Goal: Find specific page/section: Find specific page/section

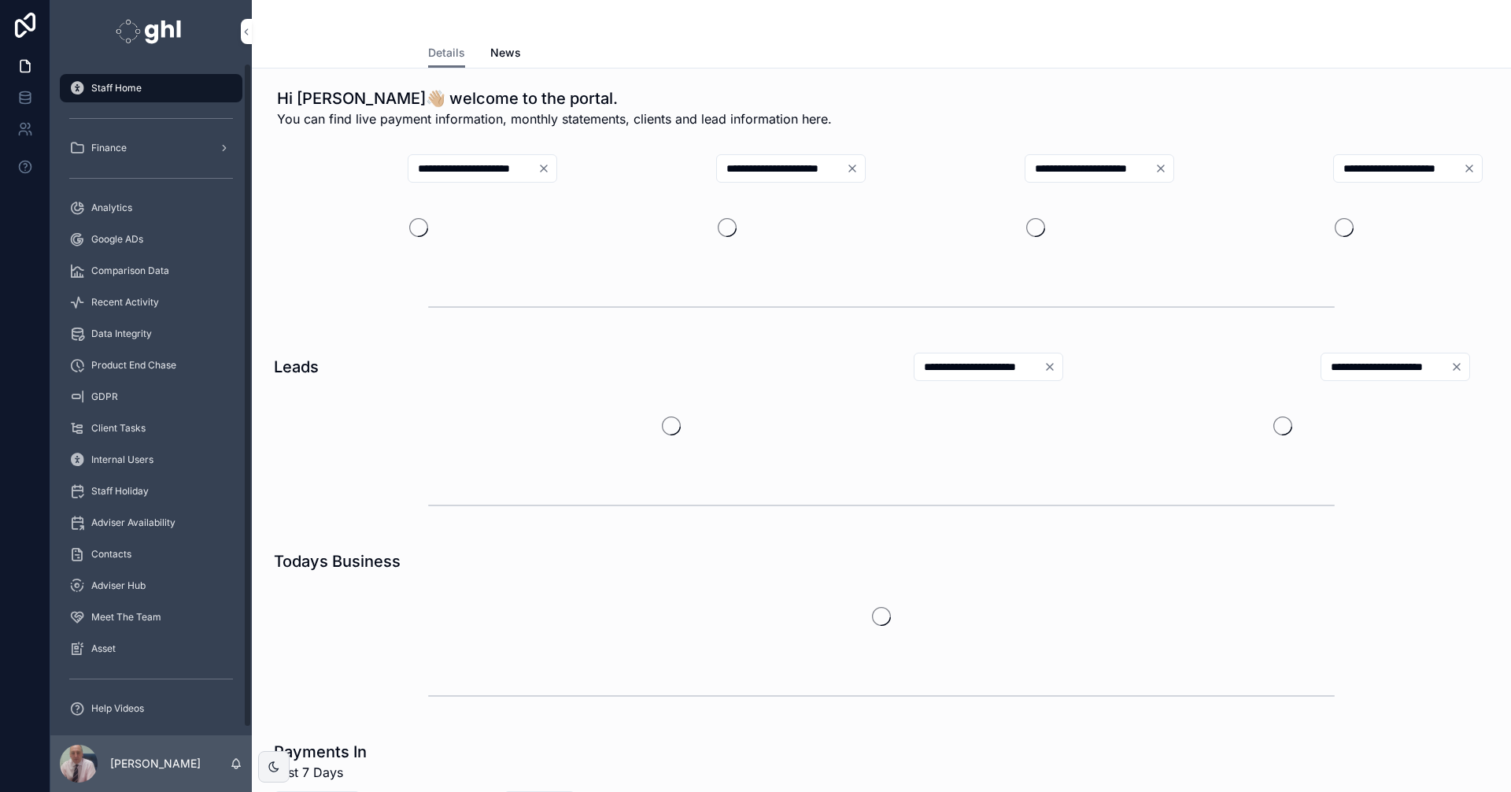
drag, startPoint x: 143, startPoint y: 301, endPoint x: 183, endPoint y: 301, distance: 40.1
click at [143, 301] on span "Recent Activity" at bounding box center [125, 302] width 68 height 13
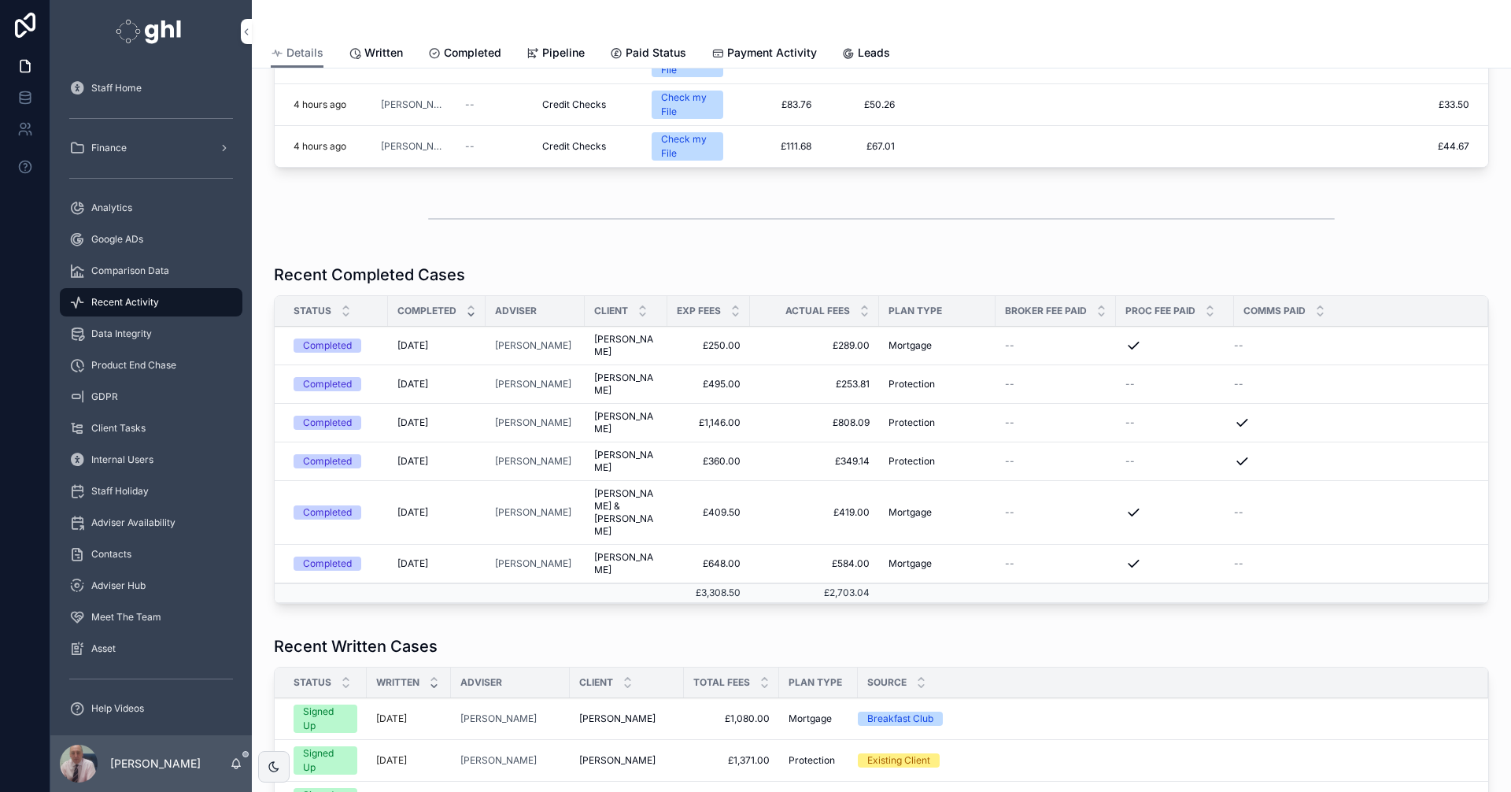
scroll to position [104, 0]
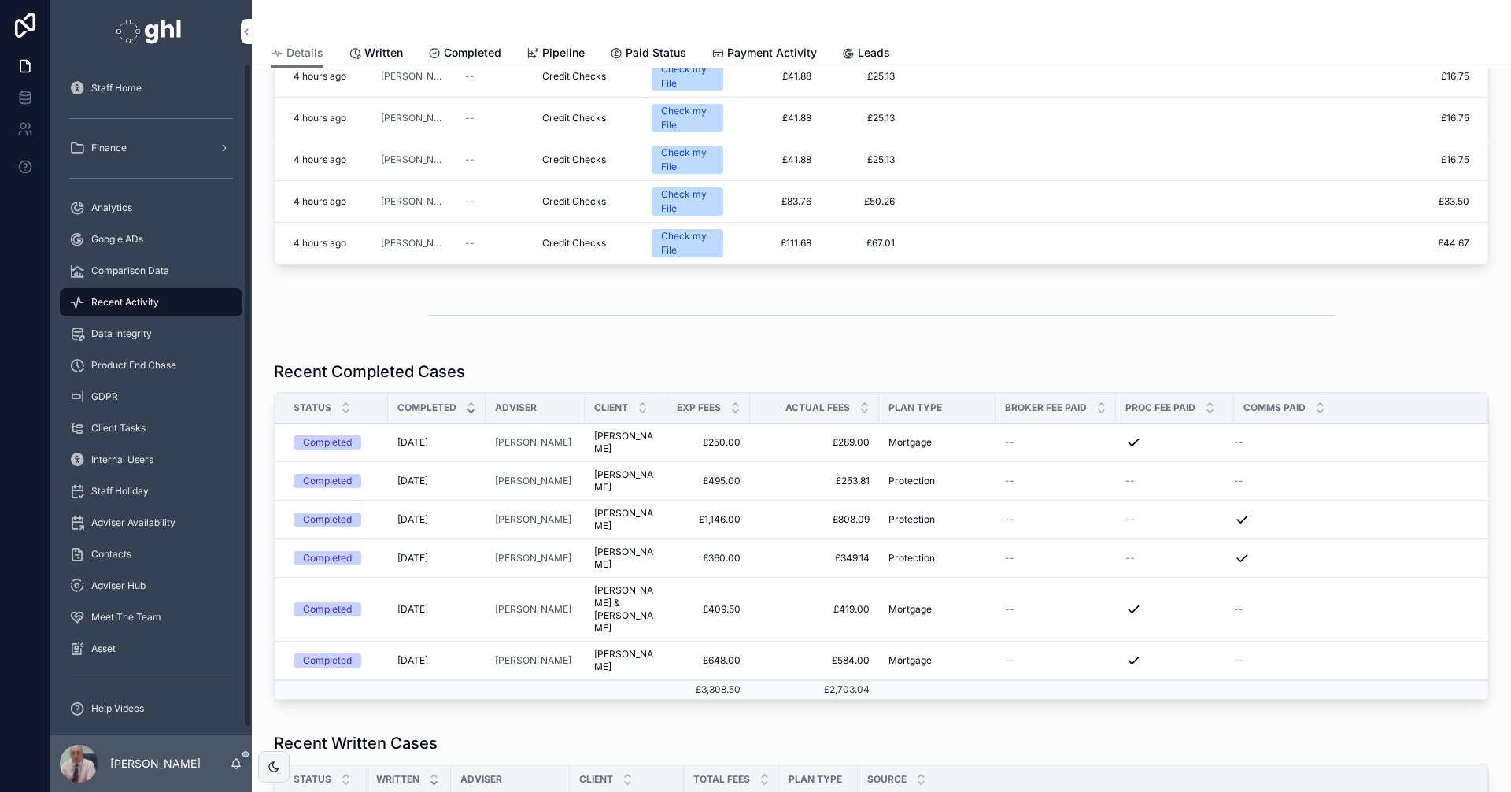
click at [368, 47] on span "Written" at bounding box center [383, 53] width 39 height 16
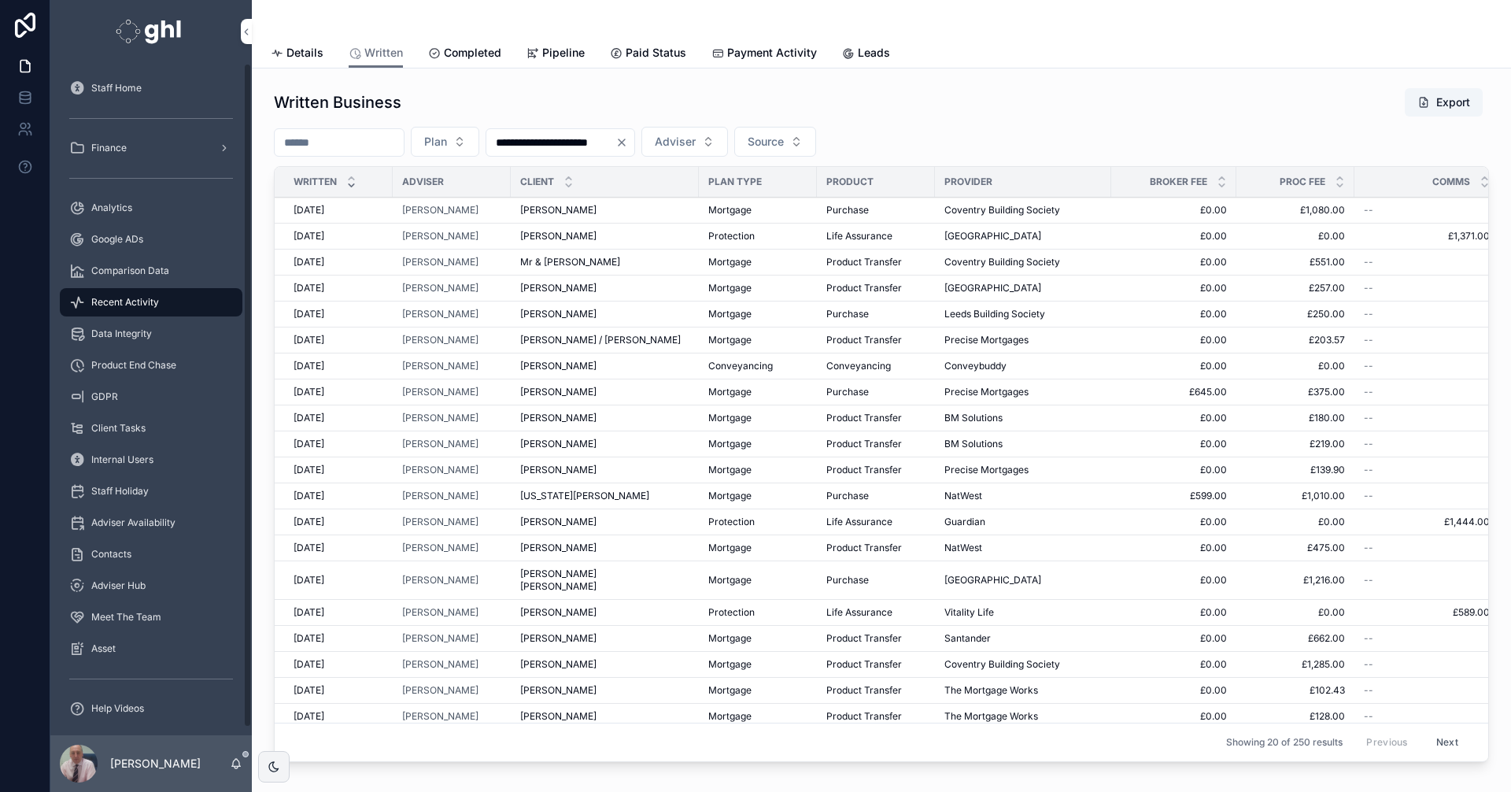
drag, startPoint x: 109, startPoint y: 207, endPoint x: 147, endPoint y: 205, distance: 38.6
click at [109, 207] on span "Analytics" at bounding box center [111, 207] width 41 height 13
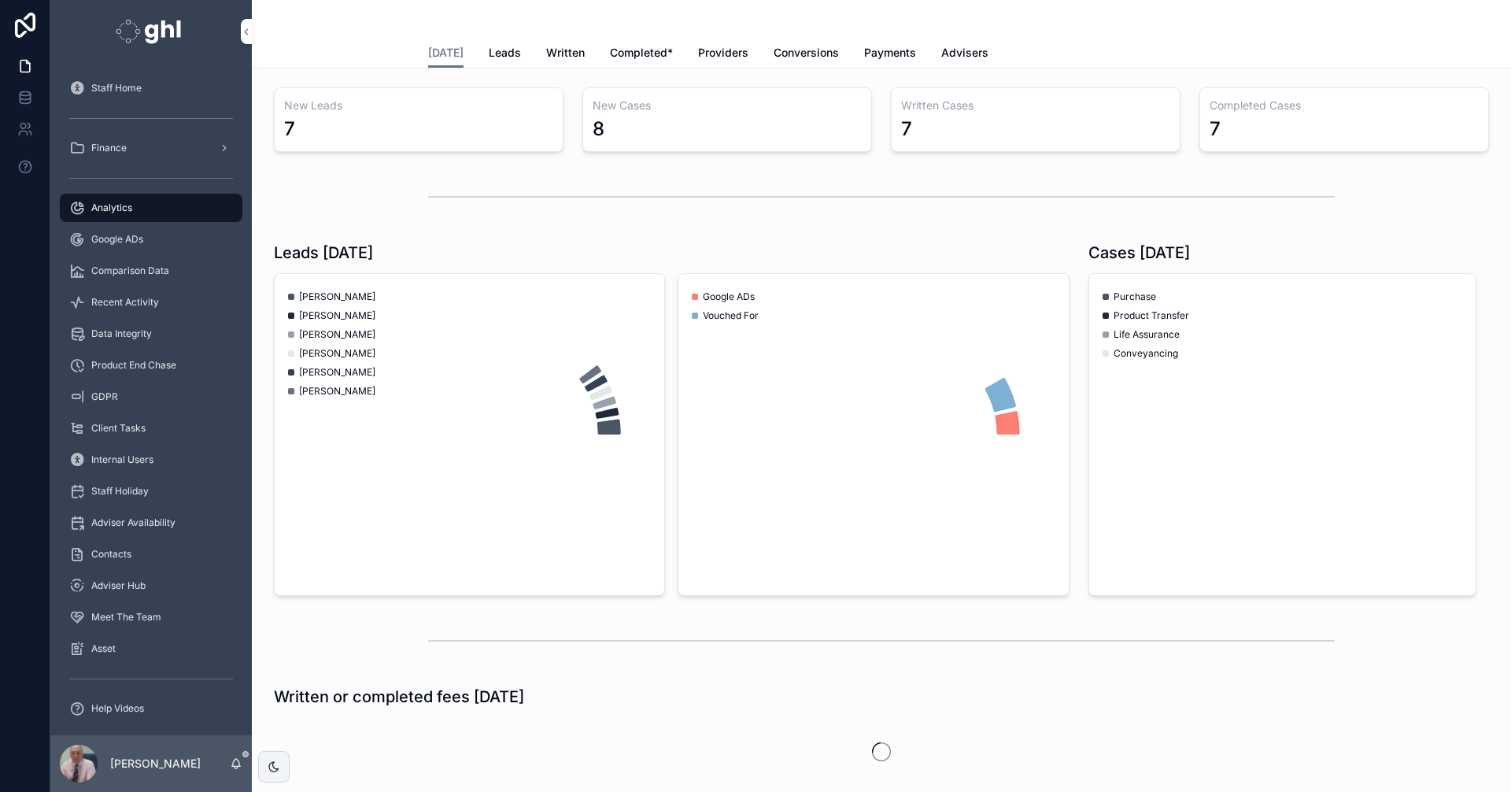
click at [546, 48] on span "Written" at bounding box center [565, 53] width 39 height 16
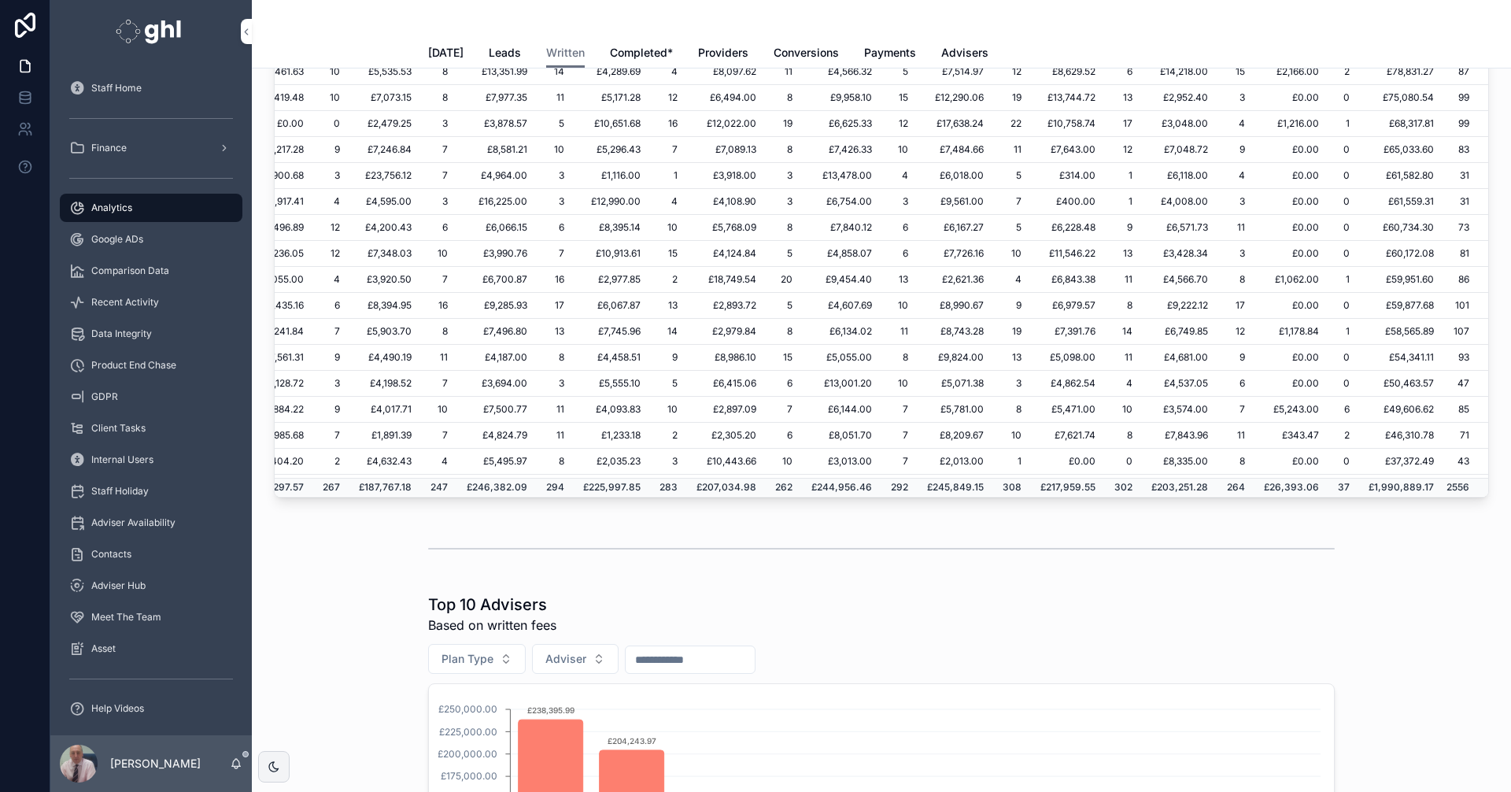
scroll to position [56, 263]
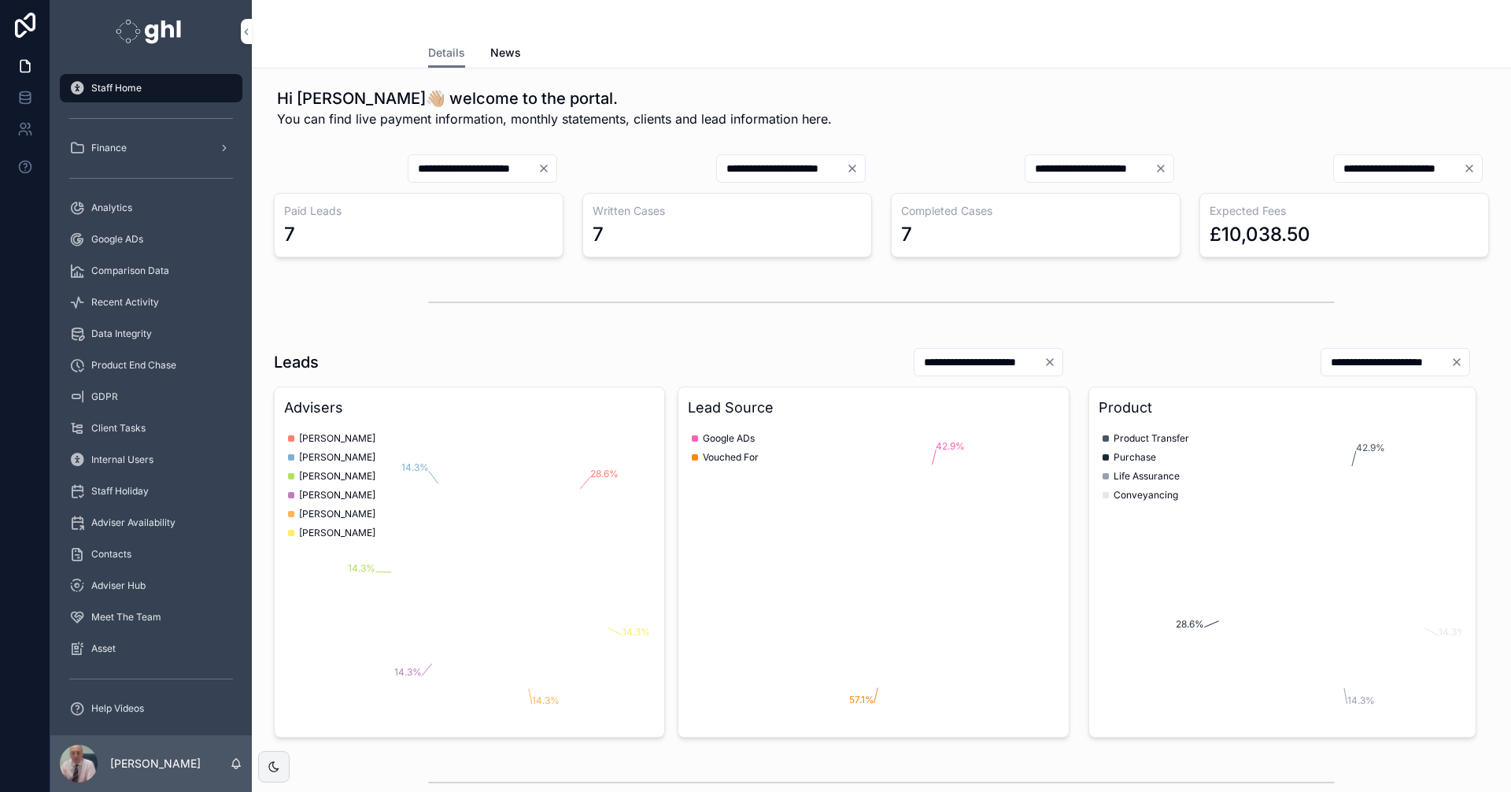
drag, startPoint x: 125, startPoint y: 300, endPoint x: 1510, endPoint y: 334, distance: 1385.5
click at [125, 300] on span "Recent Activity" at bounding box center [125, 302] width 68 height 13
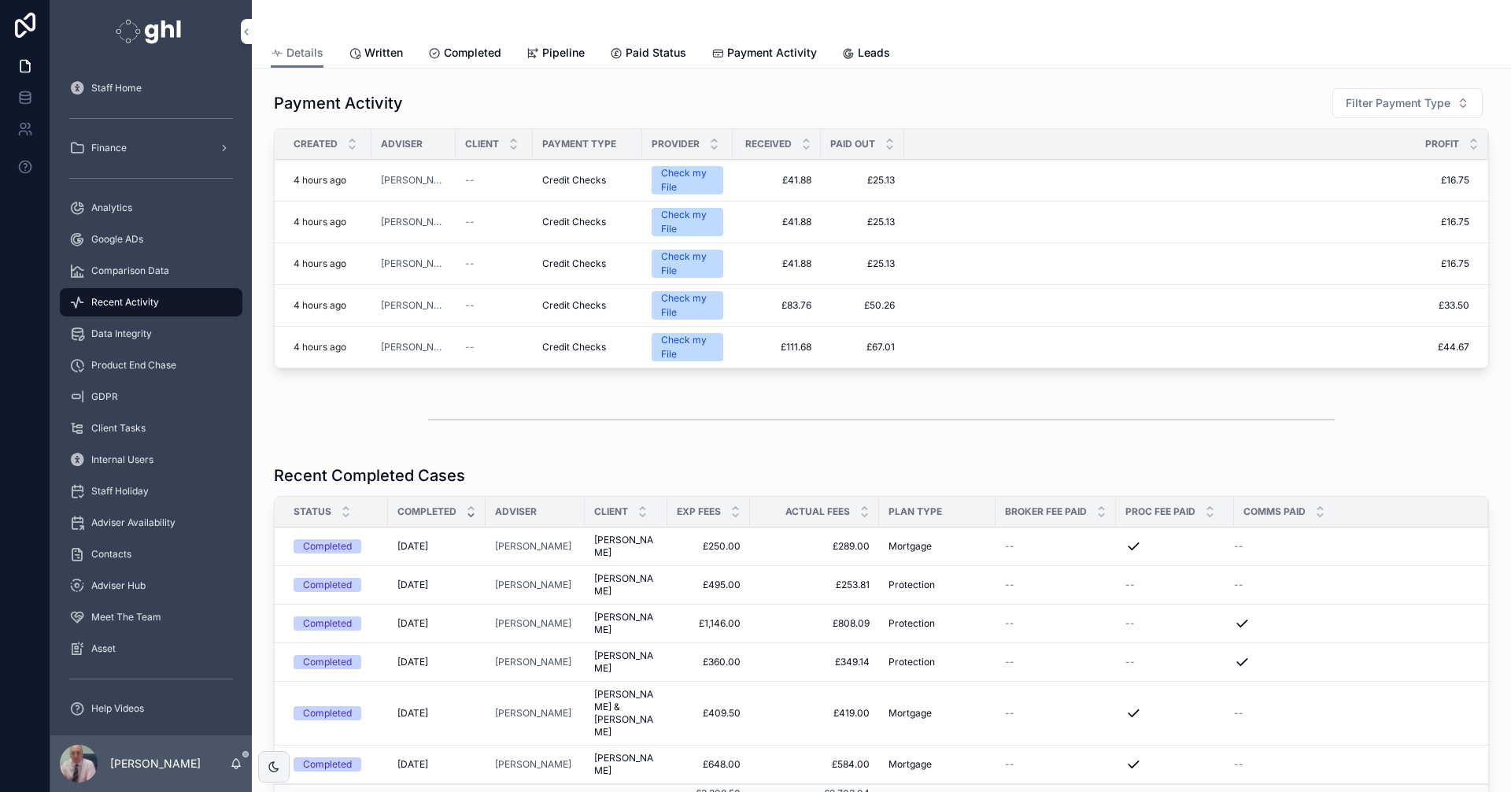
click at [114, 198] on div "Analytics" at bounding box center [151, 207] width 164 height 25
